Goal: Task Accomplishment & Management: Use online tool/utility

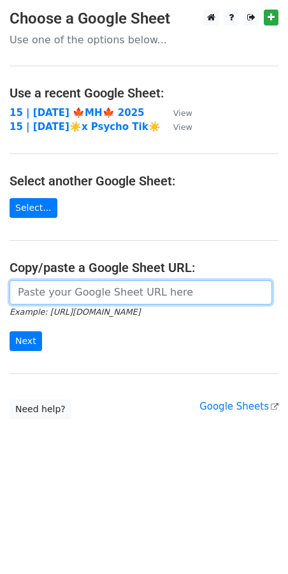
click at [99, 287] on input "url" at bounding box center [141, 292] width 262 height 24
paste input "[URL][DOMAIN_NAME]"
type input "[URL][DOMAIN_NAME]"
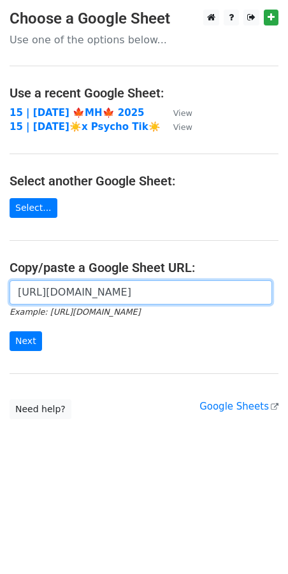
click at [10, 331] on input "Next" at bounding box center [26, 341] width 32 height 20
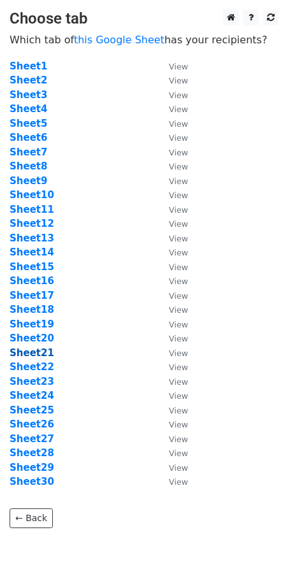
click at [38, 352] on strong "Sheet21" at bounding box center [32, 352] width 45 height 11
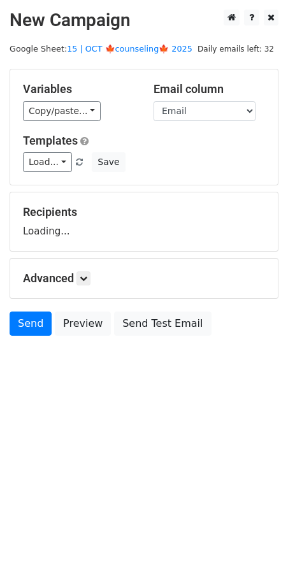
click at [121, 41] on main "New Campaign Daily emails left: 32 Google Sheet: 15 | OCT 🍁counseling🍁 2025 Var…" at bounding box center [144, 176] width 288 height 332
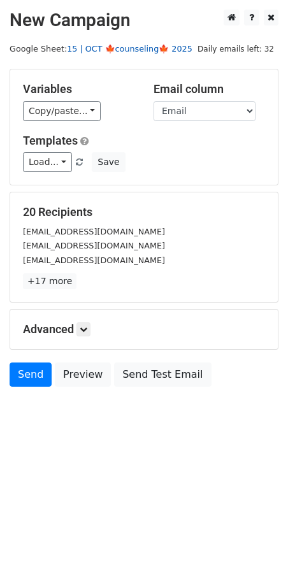
click at [118, 53] on link "15 | OCT 🍁counseling🍁 2025" at bounding box center [129, 49] width 125 height 10
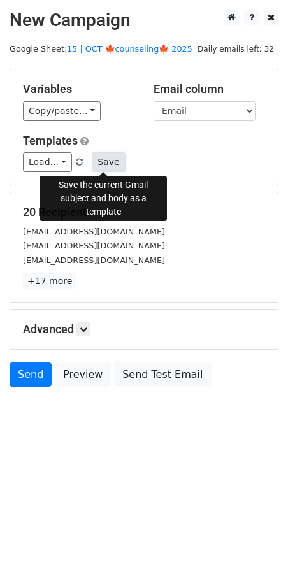
click at [105, 160] on button "Save" at bounding box center [108, 162] width 33 height 20
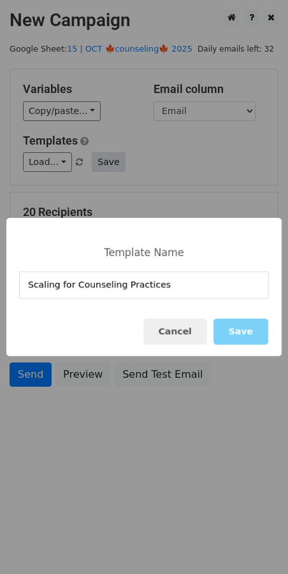
type input "Scaling for Counseling Practices"
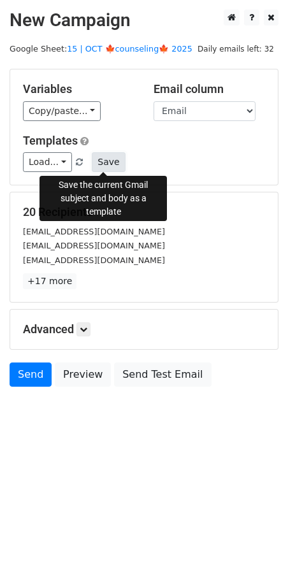
click at [97, 167] on button "Save" at bounding box center [108, 162] width 33 height 20
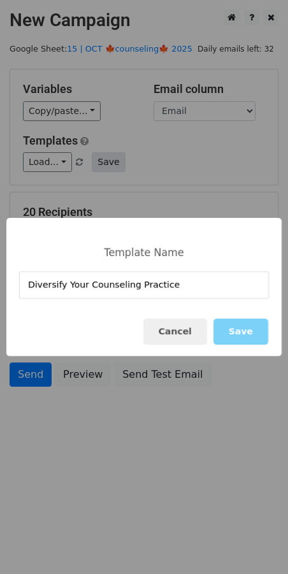
type input "Diversify Your Counseling Practice"
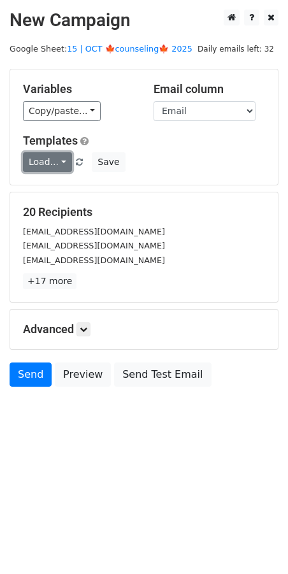
click at [53, 157] on link "Load..." at bounding box center [47, 162] width 49 height 20
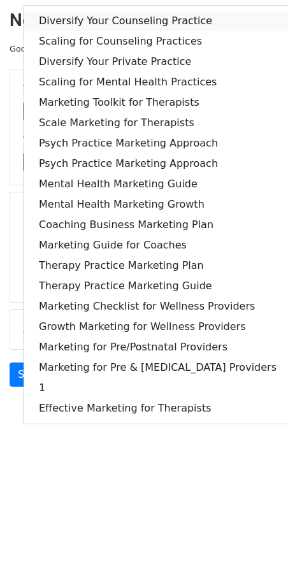
click at [87, 27] on link "Diversify Your Counseling Practice" at bounding box center [158, 21] width 268 height 20
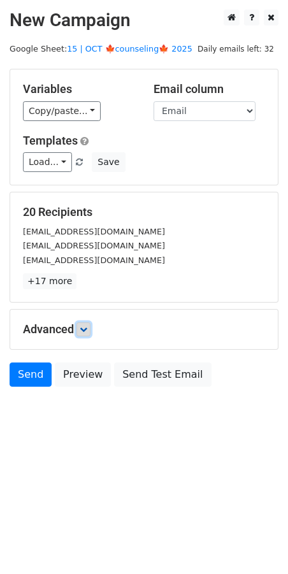
click at [87, 328] on icon at bounding box center [84, 329] width 8 height 8
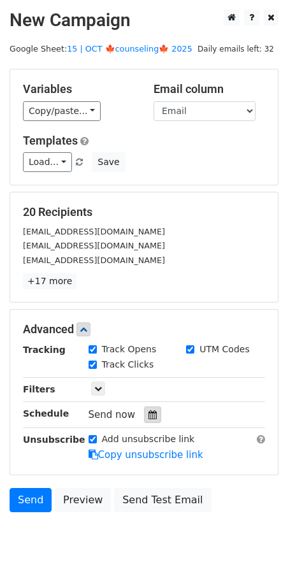
click at [148, 416] on icon at bounding box center [152, 414] width 8 height 9
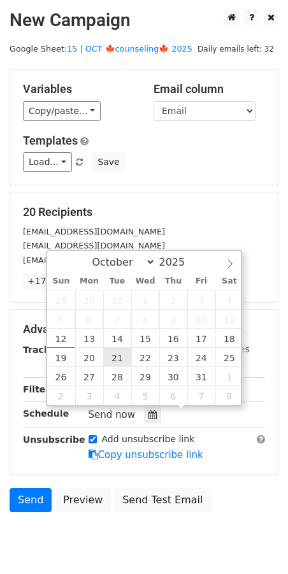
type input "2025-10-21 12:00"
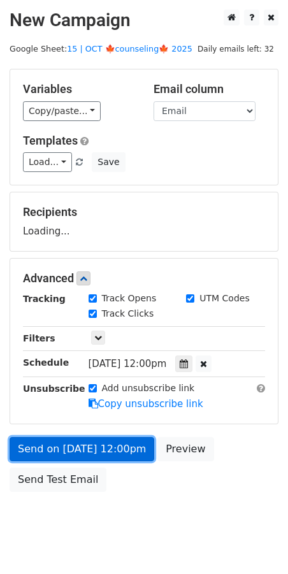
click at [103, 446] on link "Send on Oct 21 at 12:00pm" at bounding box center [82, 449] width 145 height 24
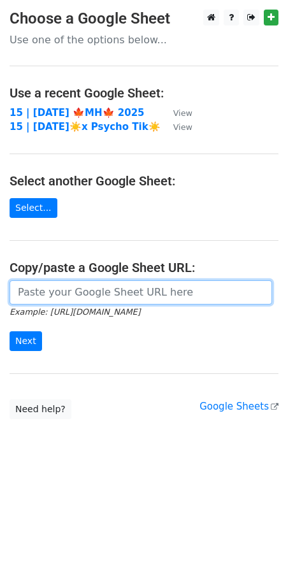
click at [102, 282] on input "url" at bounding box center [141, 292] width 262 height 24
paste input "[URL][DOMAIN_NAME]"
type input "https://docs.google.com/spreadsheets/d/1R3-JsBp8Pfpu_-97BzryscJz2IZeTfJBBhM2vbo…"
click at [10, 331] on input "Next" at bounding box center [26, 341] width 32 height 20
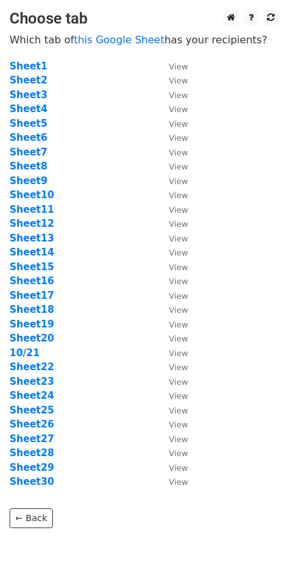
click at [38, 357] on td "10/21" at bounding box center [83, 353] width 146 height 15
click at [38, 365] on strong "Sheet22" at bounding box center [32, 366] width 45 height 11
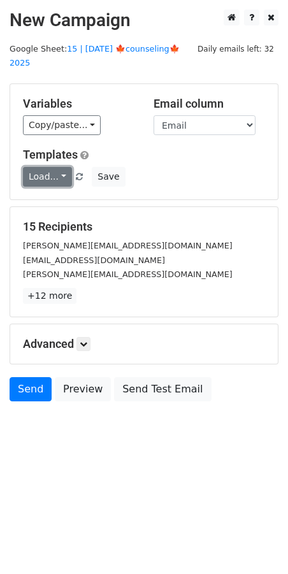
click at [55, 167] on link "Load..." at bounding box center [47, 177] width 49 height 20
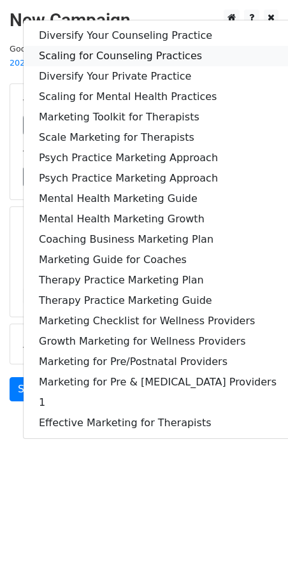
click at [118, 46] on link "Scaling for Counseling Practices" at bounding box center [158, 56] width 268 height 20
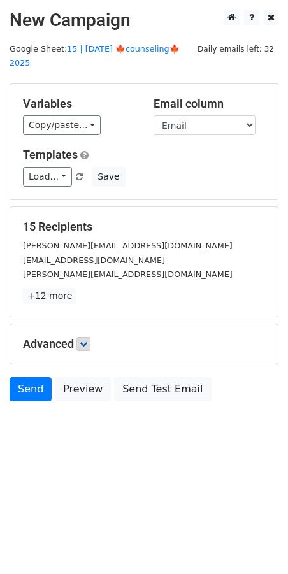
click at [83, 337] on h5 "Advanced" at bounding box center [144, 344] width 242 height 14
click at [87, 337] on h5 "Advanced" at bounding box center [144, 344] width 242 height 14
click at [89, 337] on link at bounding box center [83, 344] width 14 height 14
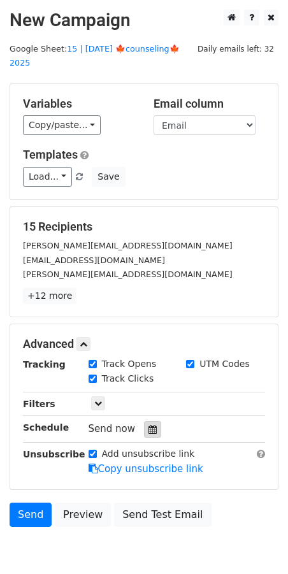
click at [146, 421] on div at bounding box center [152, 429] width 17 height 17
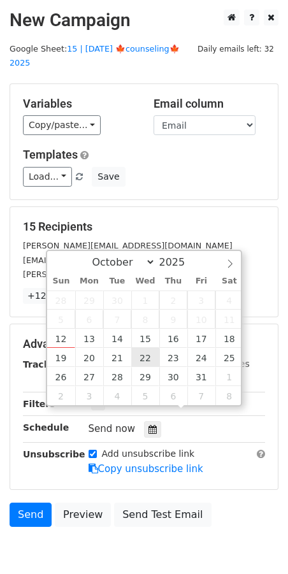
type input "2025-10-22 12:00"
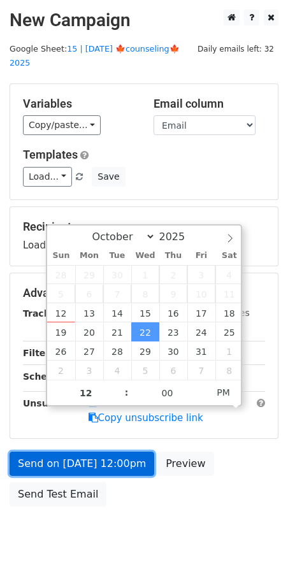
click at [103, 452] on link "Send on Oct 22 at 12:00pm" at bounding box center [82, 464] width 145 height 24
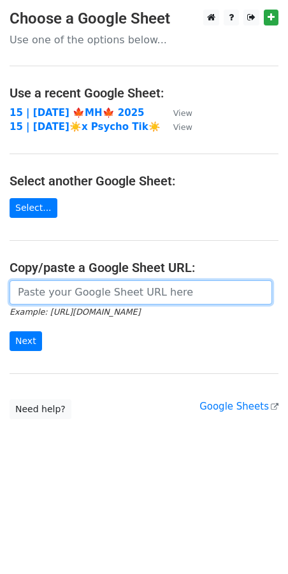
click at [96, 290] on input "url" at bounding box center [141, 292] width 262 height 24
paste input "https://docs.google.com/spreadsheets/d/1R3-JsBp8Pfpu_-97BzryscJz2IZeTfJBBhM2vbo…"
type input "https://docs.google.com/spreadsheets/d/1R3-JsBp8Pfpu_-97BzryscJz2IZeTfJBBhM2vbo…"
click at [10, 331] on input "Next" at bounding box center [26, 341] width 32 height 20
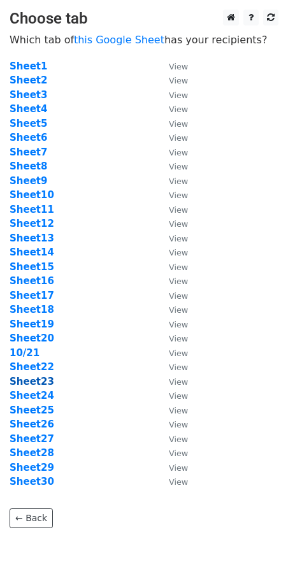
click at [41, 385] on strong "Sheet23" at bounding box center [32, 381] width 45 height 11
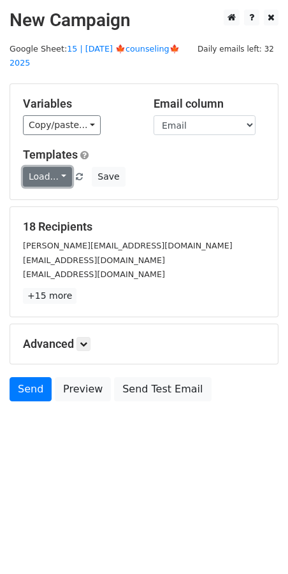
click at [39, 167] on link "Load..." at bounding box center [47, 177] width 49 height 20
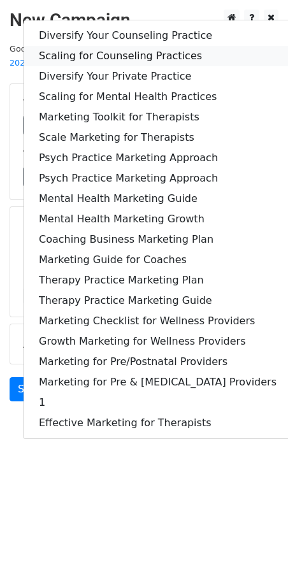
click at [92, 46] on link "Scaling for Counseling Practices" at bounding box center [158, 56] width 268 height 20
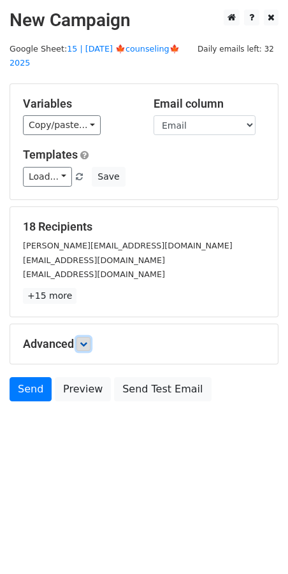
click at [85, 340] on icon at bounding box center [84, 344] width 8 height 8
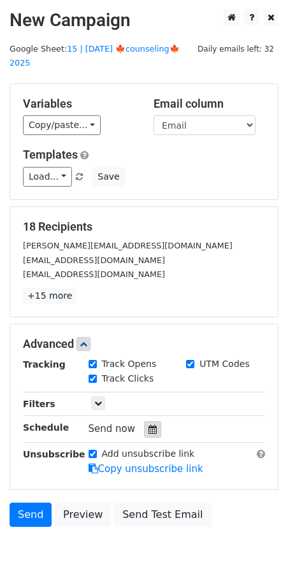
click at [153, 421] on div at bounding box center [152, 429] width 17 height 17
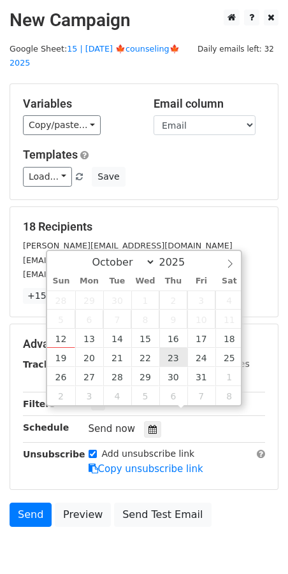
type input "[DATE] 12:00"
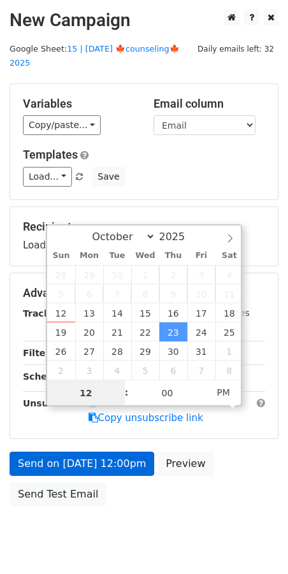
drag, startPoint x: 172, startPoint y: 355, endPoint x: 98, endPoint y: 436, distance: 110.0
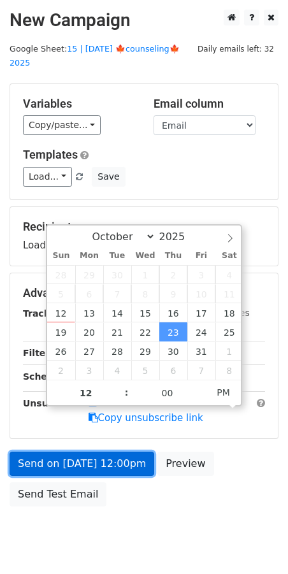
click at [87, 454] on link "Send on Oct 23 at 12:00pm" at bounding box center [82, 464] width 145 height 24
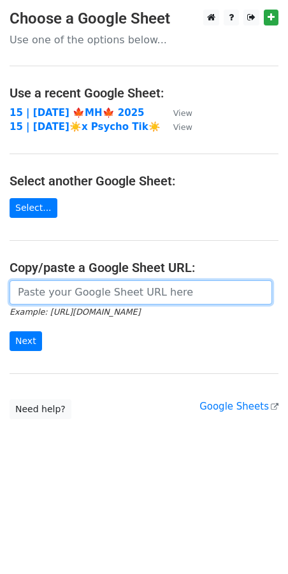
click at [66, 282] on input "url" at bounding box center [141, 292] width 262 height 24
paste input "https://docs.google.com/spreadsheets/d/1R3-JsBp8Pfpu_-97BzryscJz2IZeTfJBBhM2vbo…"
type input "https://docs.google.com/spreadsheets/d/1R3-JsBp8Pfpu_-97BzryscJz2IZeTfJBBhM2vbo…"
click at [10, 331] on input "Next" at bounding box center [26, 341] width 32 height 20
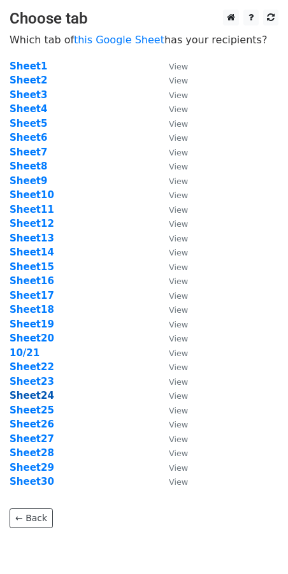
click at [38, 396] on strong "Sheet24" at bounding box center [32, 395] width 45 height 11
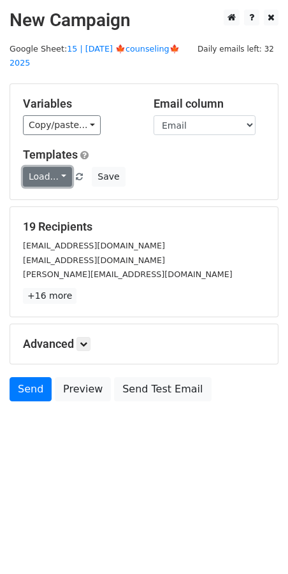
click at [35, 167] on link "Load..." at bounding box center [47, 177] width 49 height 20
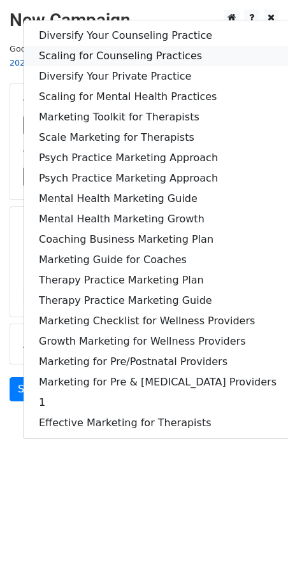
drag, startPoint x: 104, startPoint y: 36, endPoint x: 103, endPoint y: 47, distance: 10.8
click at [104, 46] on link "Scaling for Counseling Practices" at bounding box center [158, 56] width 268 height 20
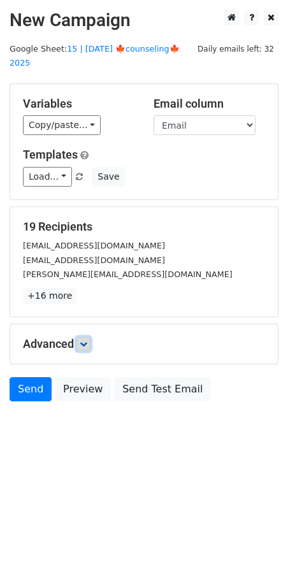
click at [83, 340] on icon at bounding box center [84, 344] width 8 height 8
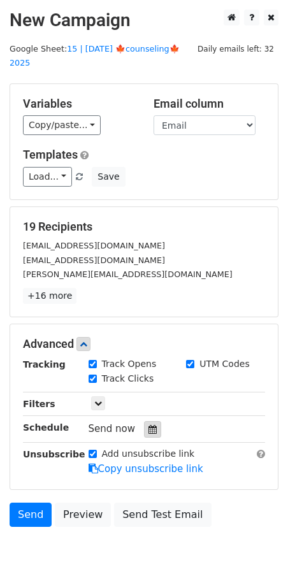
click at [150, 425] on icon at bounding box center [152, 429] width 8 height 9
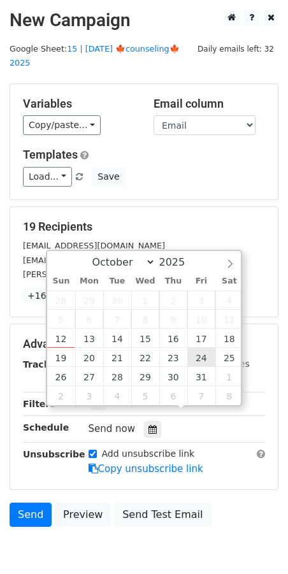
type input "2025-10-24 12:00"
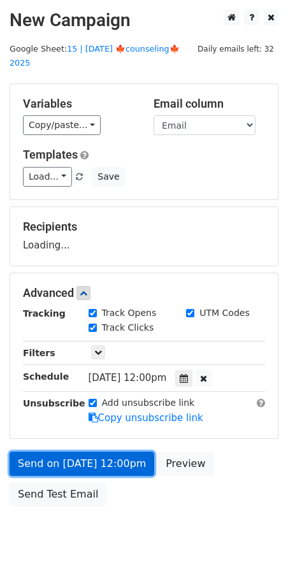
click at [113, 452] on link "Send on Oct 24 at 12:00pm" at bounding box center [82, 464] width 145 height 24
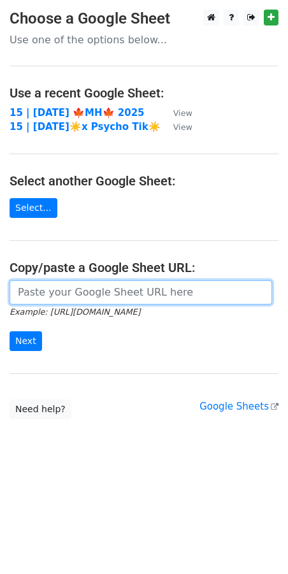
click at [119, 303] on input "url" at bounding box center [141, 292] width 262 height 24
paste input "https://docs.google.com/spreadsheets/d/1R3-JsBp8Pfpu_-97BzryscJz2IZeTfJBBhM2vbo…"
type input "https://docs.google.com/spreadsheets/d/1R3-JsBp8Pfpu_-97BzryscJz2IZeTfJBBhM2vbo…"
click at [10, 331] on input "Next" at bounding box center [26, 341] width 32 height 20
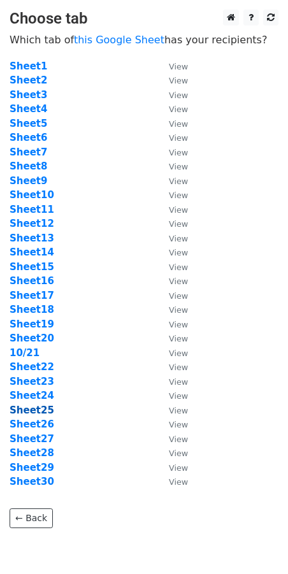
click at [41, 409] on strong "Sheet25" at bounding box center [32, 409] width 45 height 11
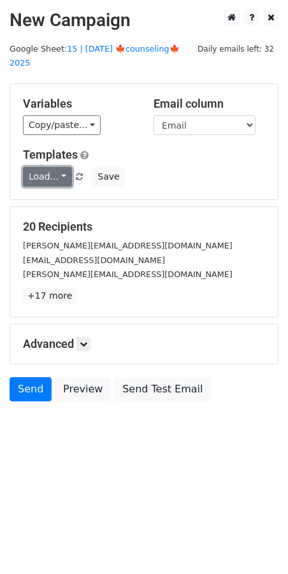
click at [41, 171] on link "Load..." at bounding box center [47, 177] width 49 height 20
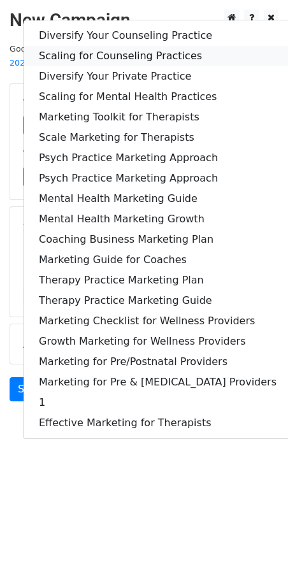
click at [101, 46] on link "Scaling for Counseling Practices" at bounding box center [158, 56] width 268 height 20
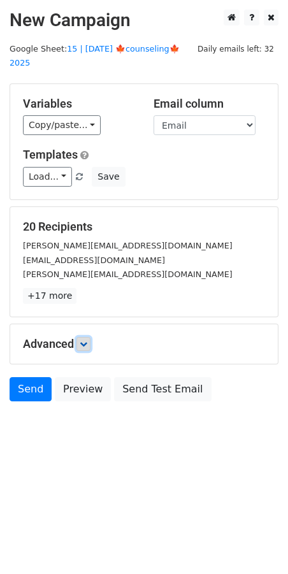
click at [90, 337] on link at bounding box center [83, 344] width 14 height 14
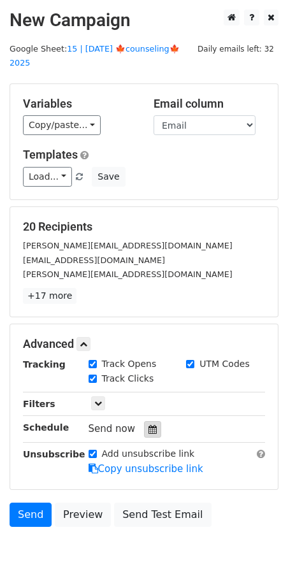
click at [148, 425] on icon at bounding box center [152, 429] width 8 height 9
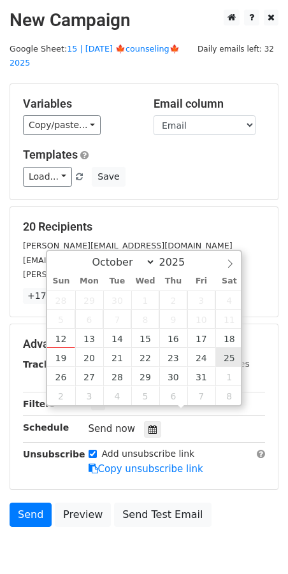
type input "2025-10-25 12:00"
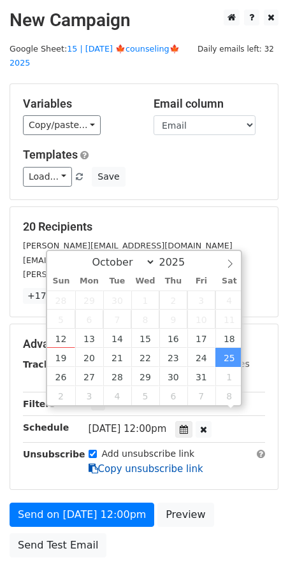
drag, startPoint x: 218, startPoint y: 349, endPoint x: 162, endPoint y: 407, distance: 80.6
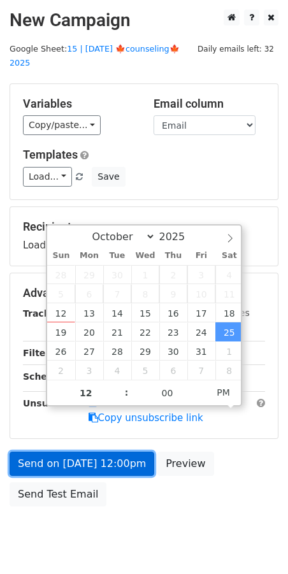
click at [134, 452] on link "Send on Oct 25 at 12:00pm" at bounding box center [82, 464] width 145 height 24
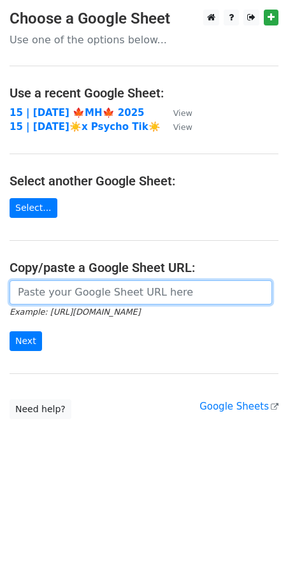
click at [115, 289] on input "url" at bounding box center [141, 292] width 262 height 24
paste input "[URL][DOMAIN_NAME]"
type input "[URL][DOMAIN_NAME]"
click at [10, 331] on input "Next" at bounding box center [26, 341] width 32 height 20
